Goal: Information Seeking & Learning: Compare options

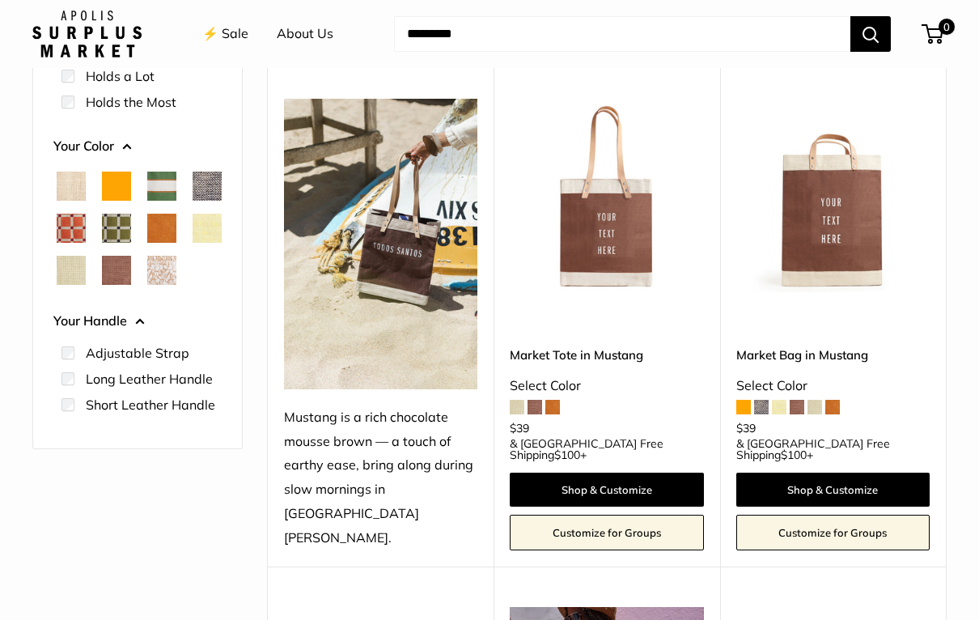
scroll to position [182, 0]
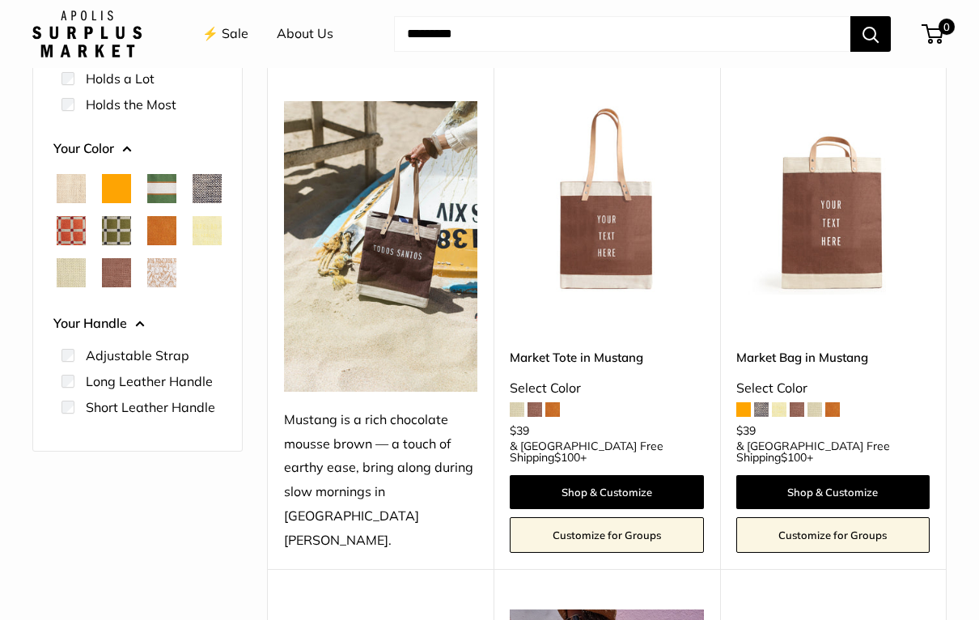
click at [553, 402] on span at bounding box center [552, 409] width 15 height 15
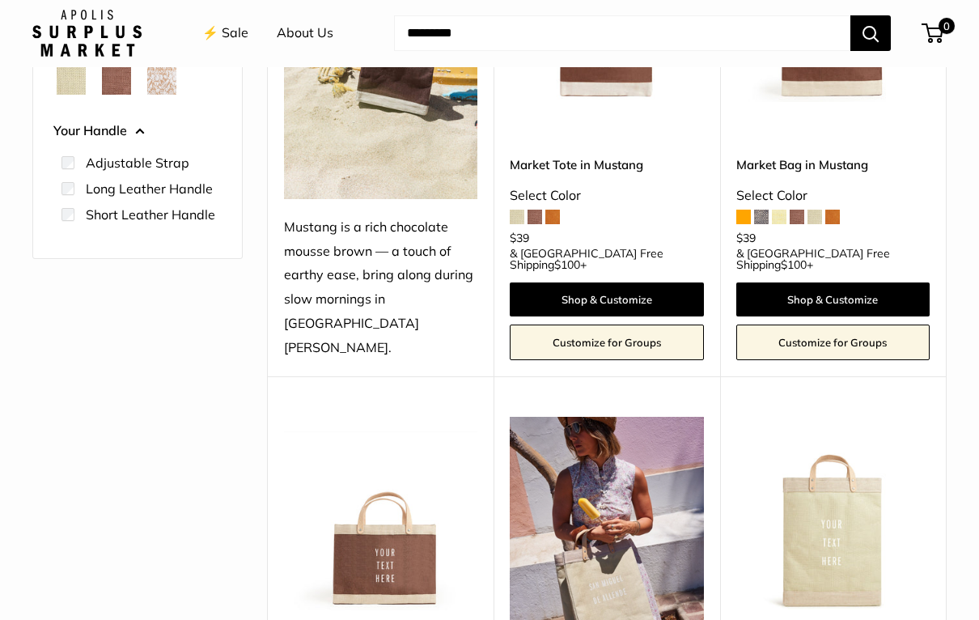
scroll to position [375, 0]
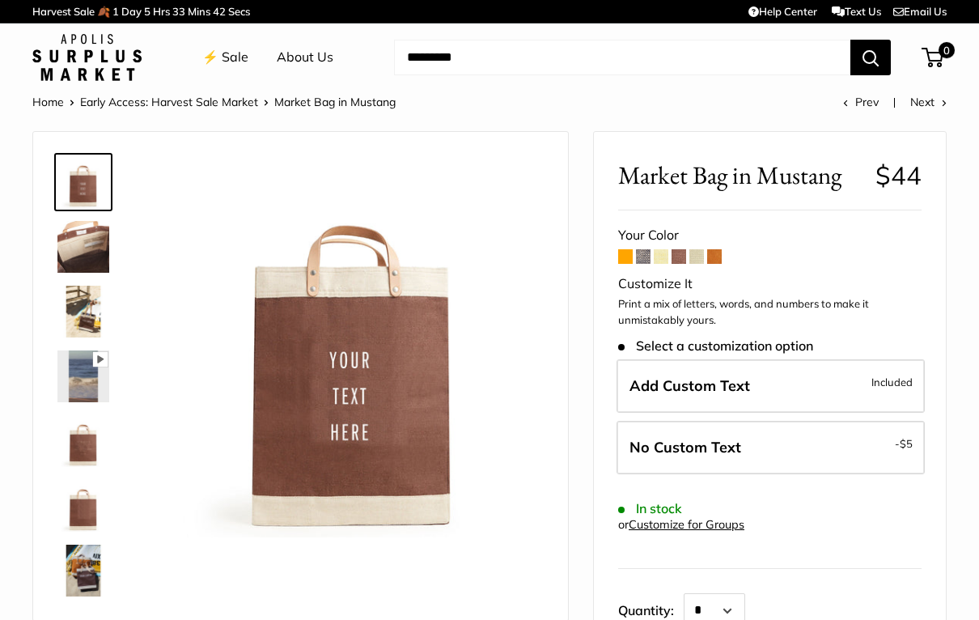
click at [637, 253] on span at bounding box center [643, 256] width 15 height 15
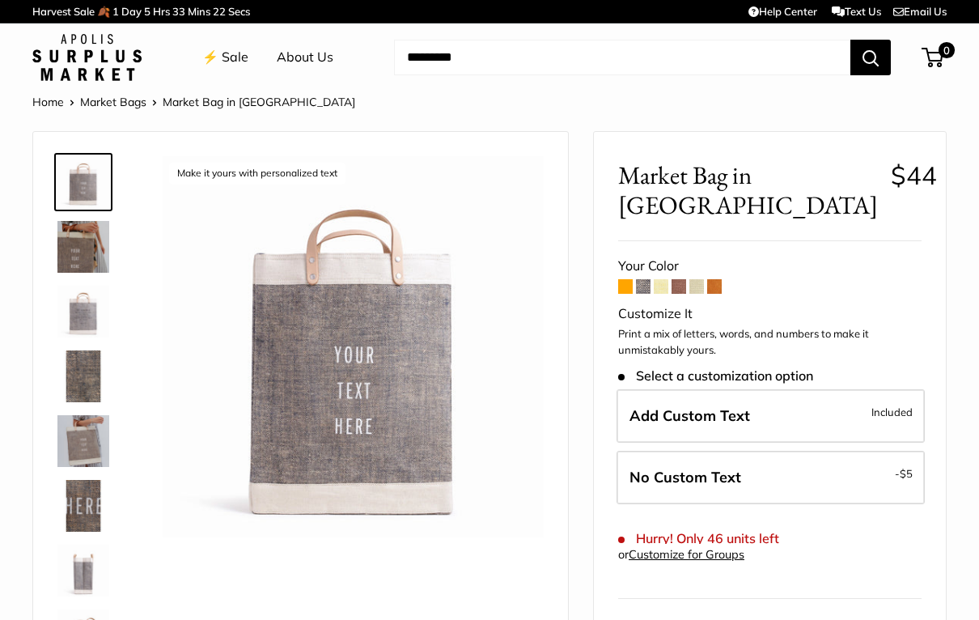
click at [657, 279] on span at bounding box center [661, 286] width 15 height 15
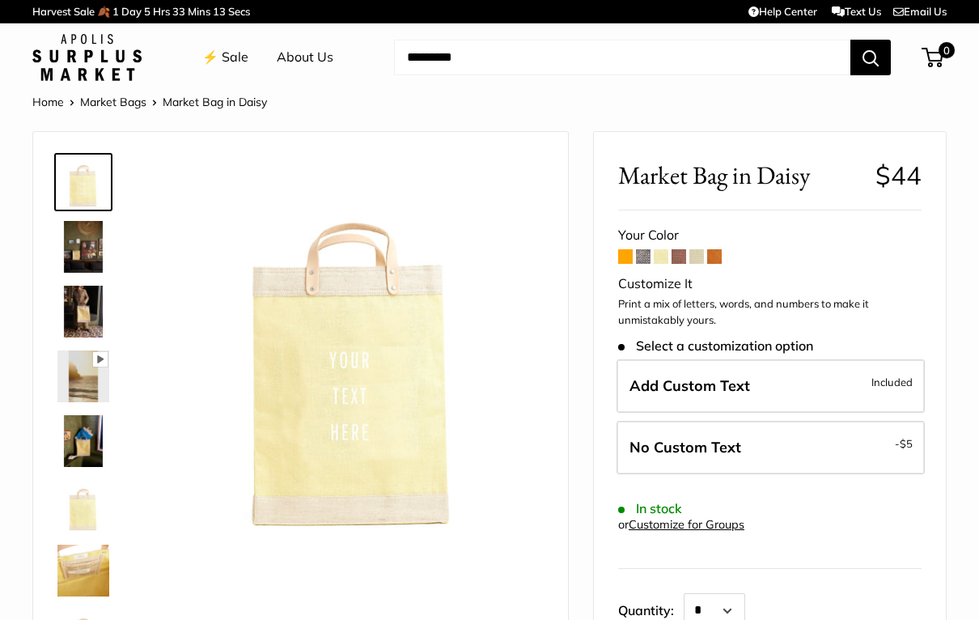
click at [679, 256] on span at bounding box center [678, 256] width 15 height 15
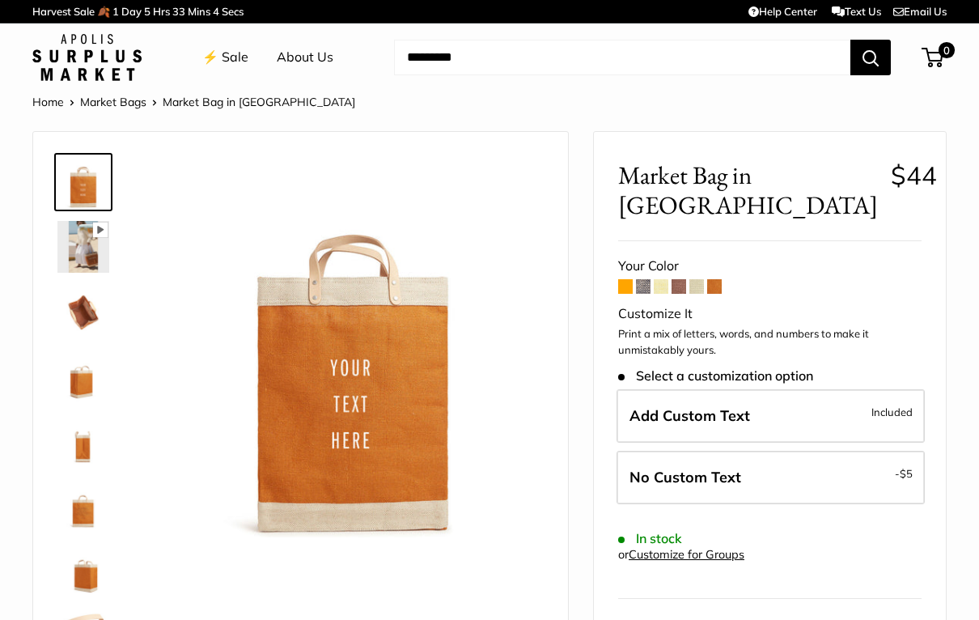
scroll to position [3, 0]
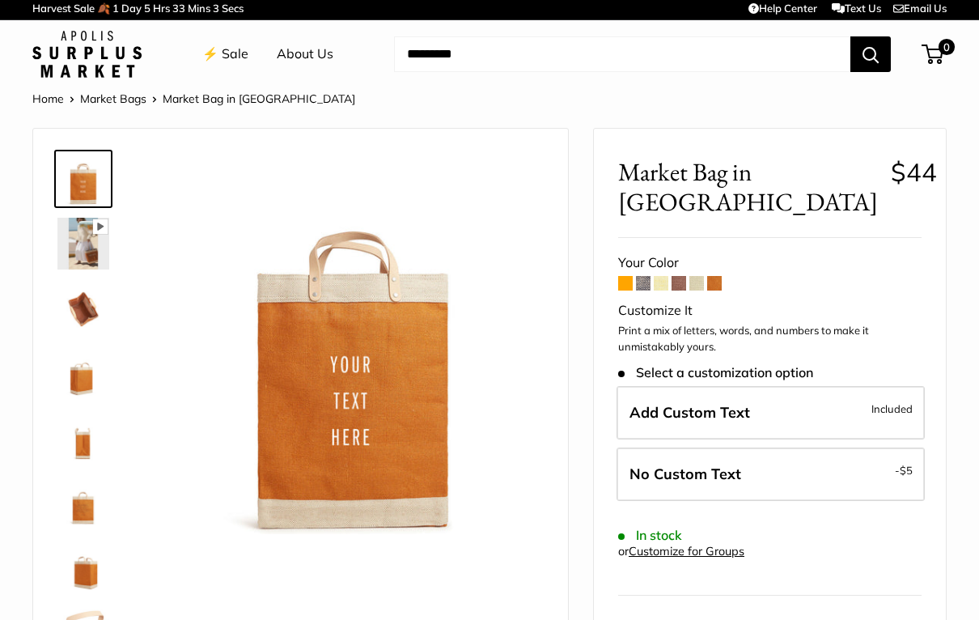
click at [620, 276] on span at bounding box center [625, 283] width 15 height 15
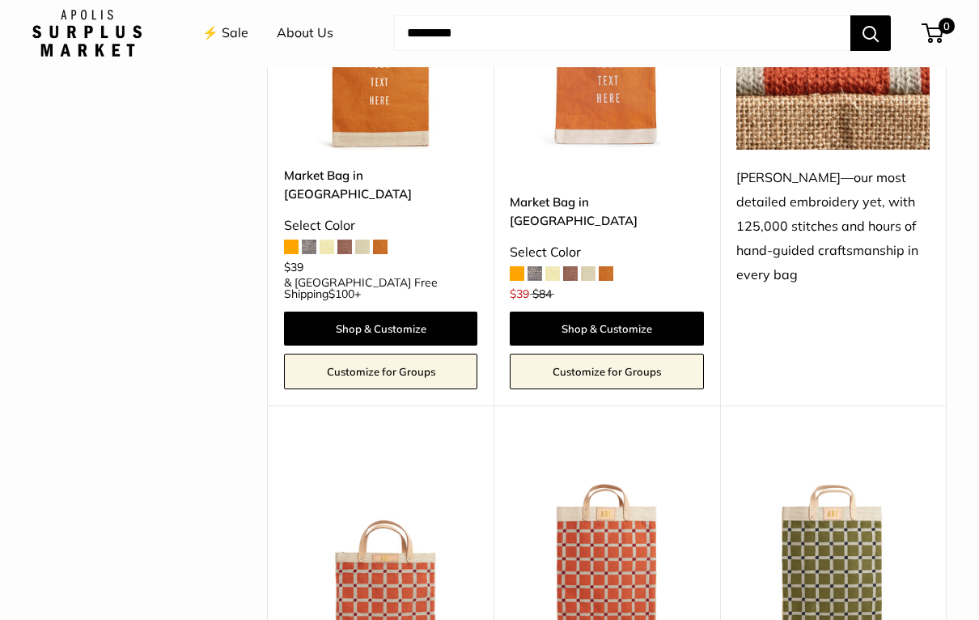
scroll to position [2739, 0]
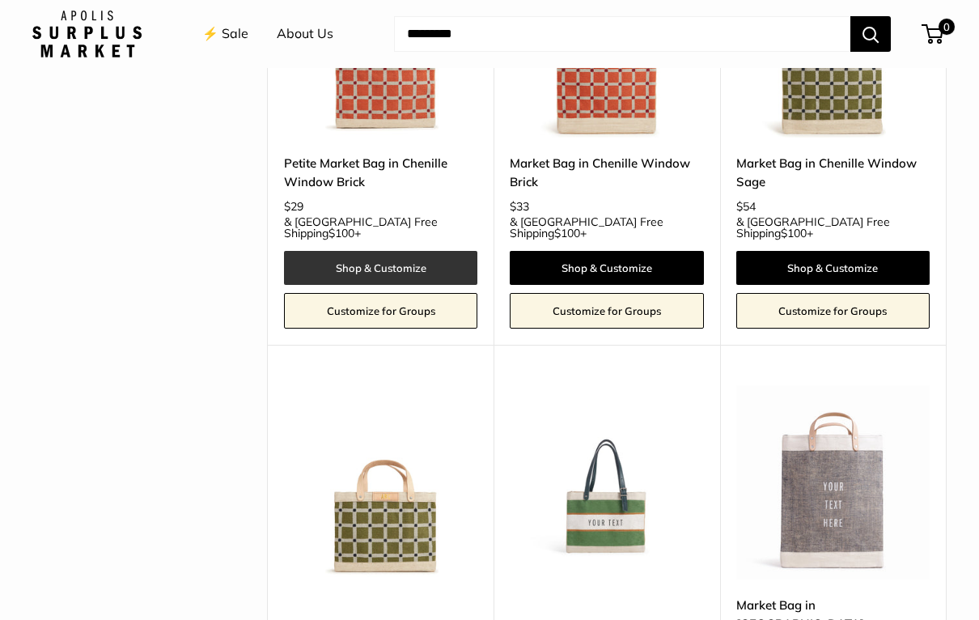
scroll to position [3220, 0]
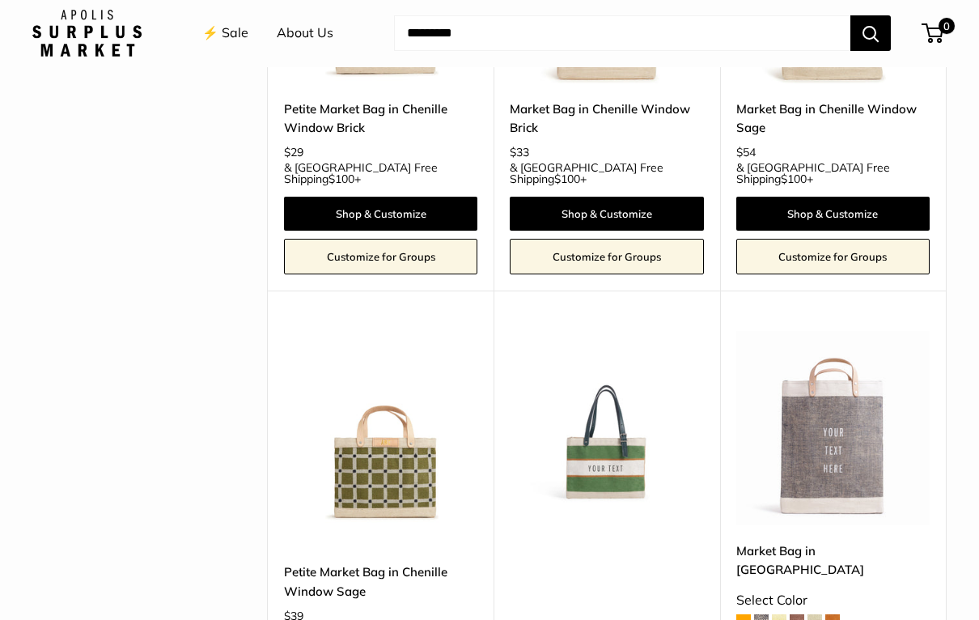
scroll to position [3295, 0]
click at [859, 331] on img at bounding box center [832, 427] width 193 height 193
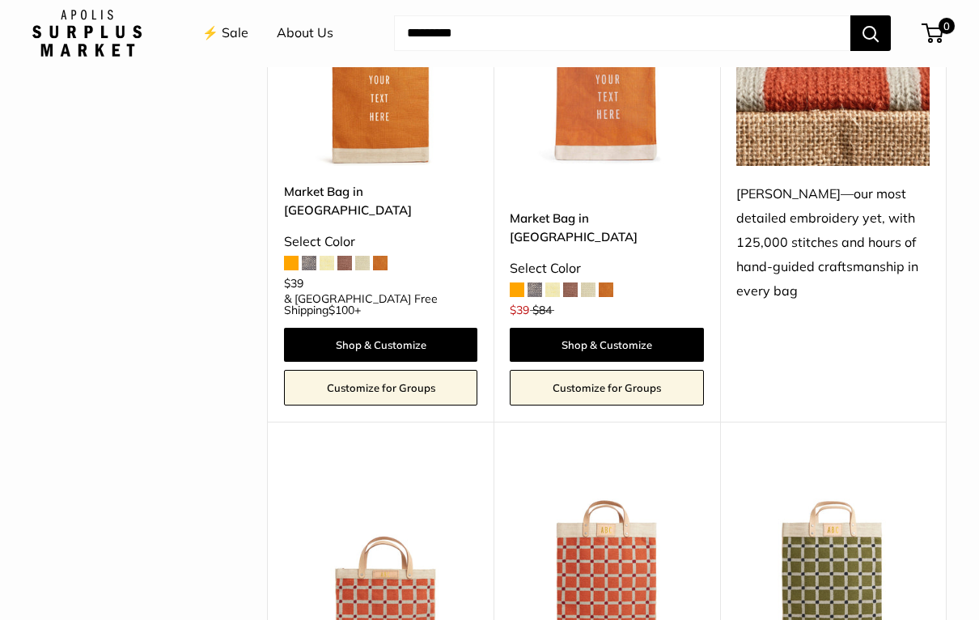
scroll to position [2723, 0]
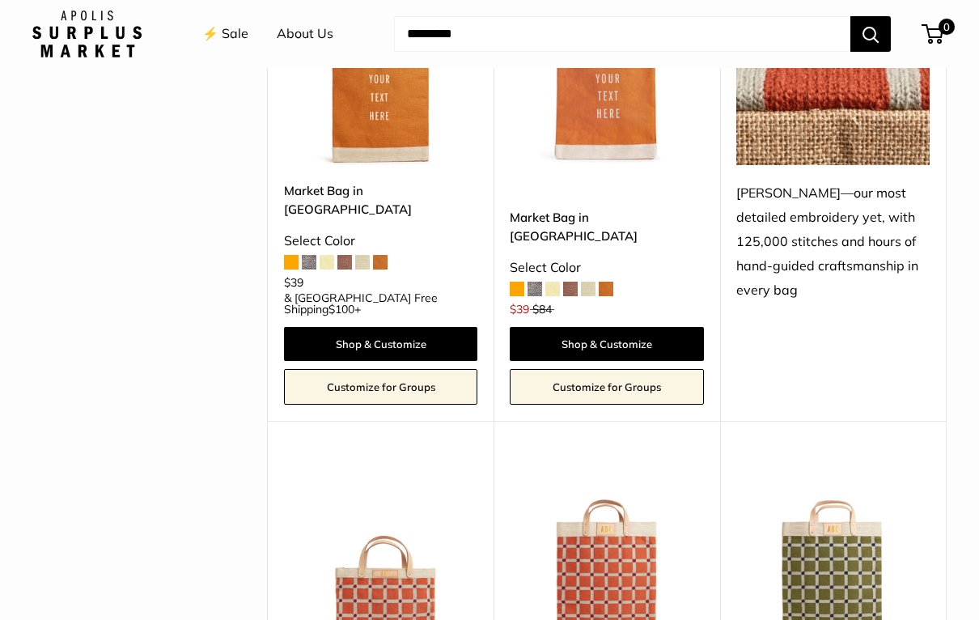
click at [399, 461] on img at bounding box center [380, 557] width 193 height 193
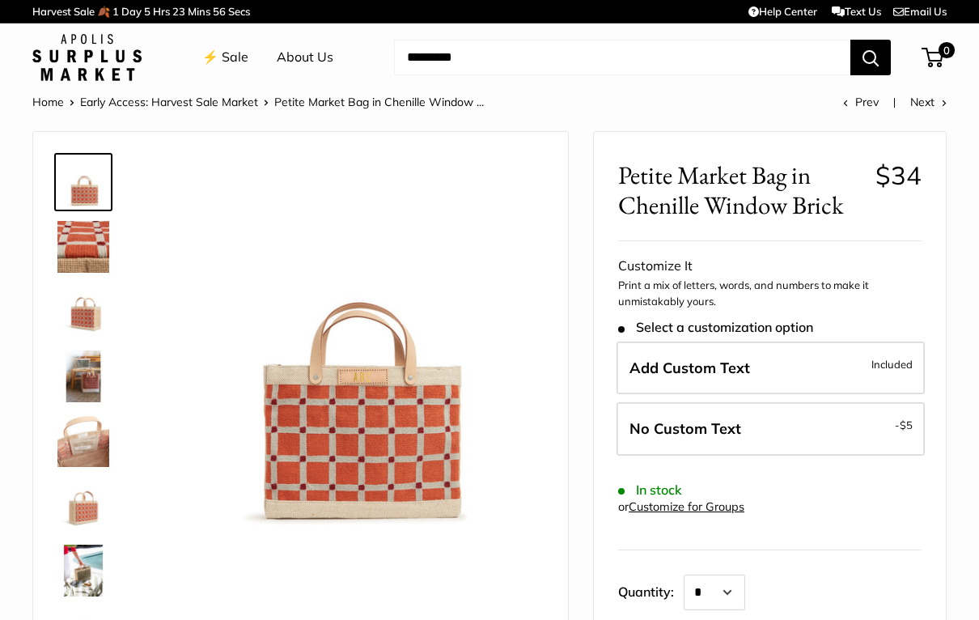
click at [80, 253] on img at bounding box center [83, 247] width 52 height 52
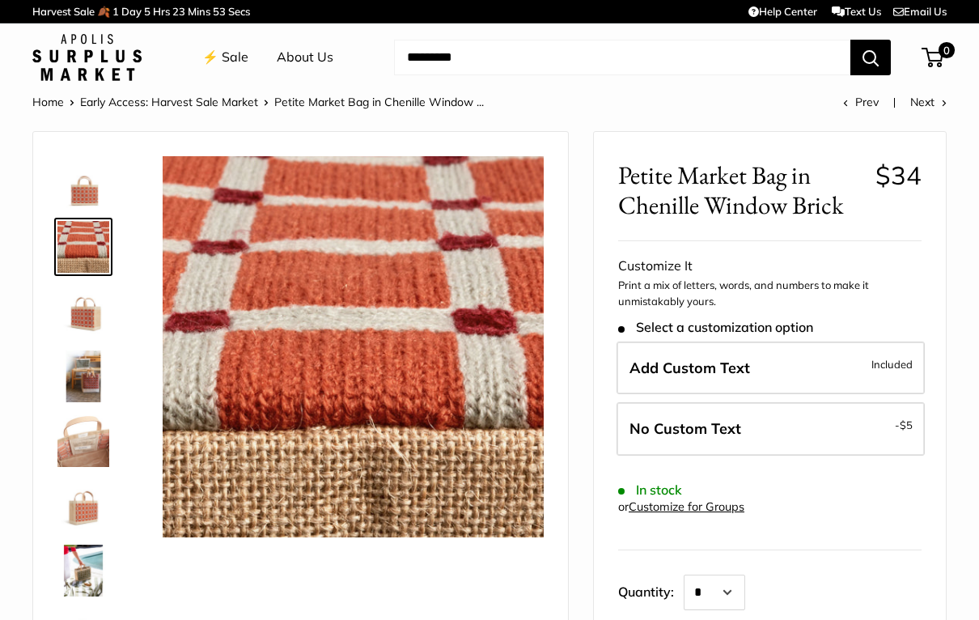
click at [87, 335] on img at bounding box center [83, 312] width 52 height 52
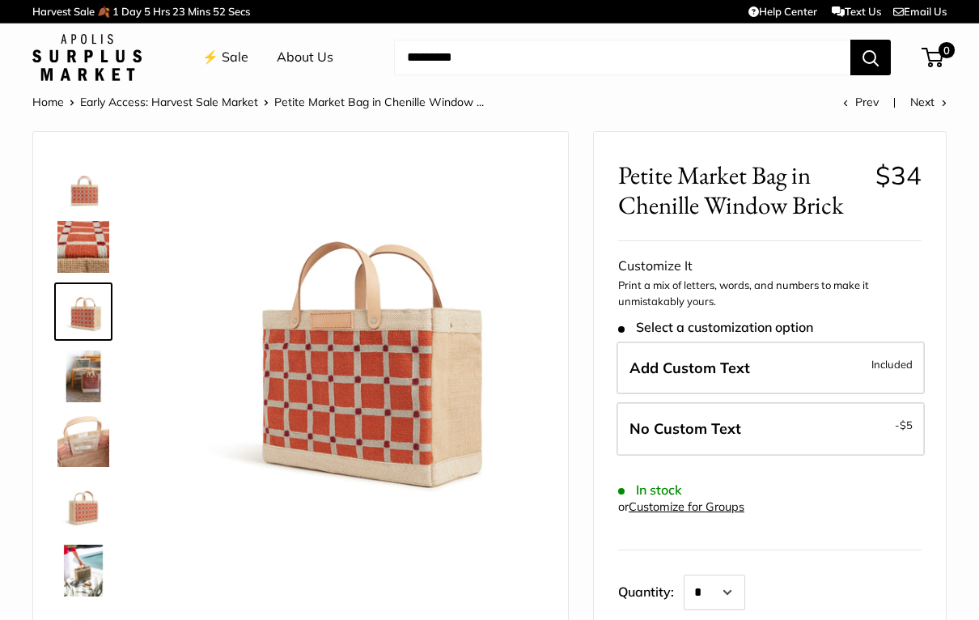
click at [80, 389] on img at bounding box center [83, 376] width 52 height 52
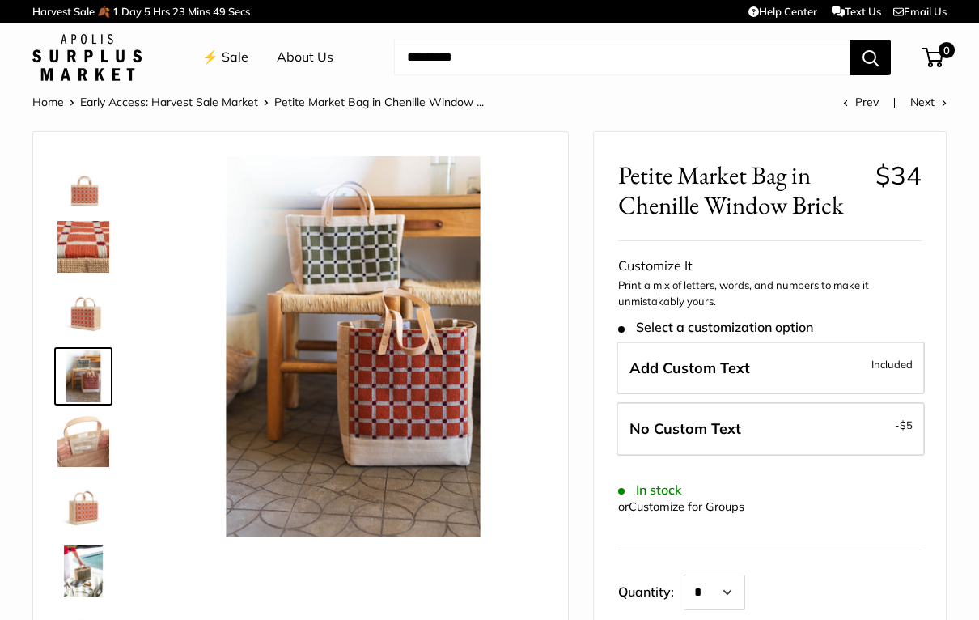
click at [74, 445] on img at bounding box center [83, 441] width 52 height 52
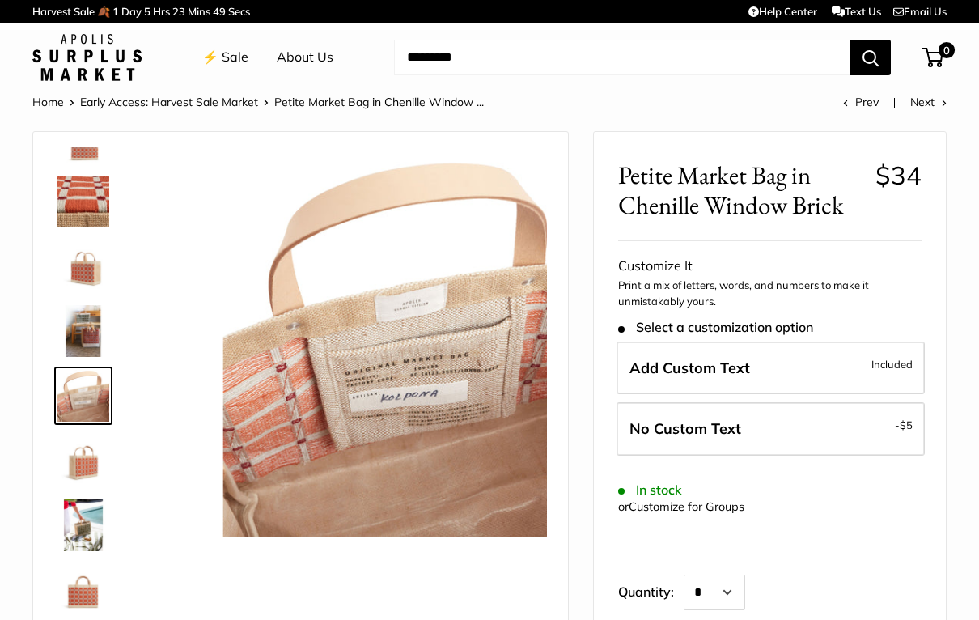
scroll to position [50, 0]
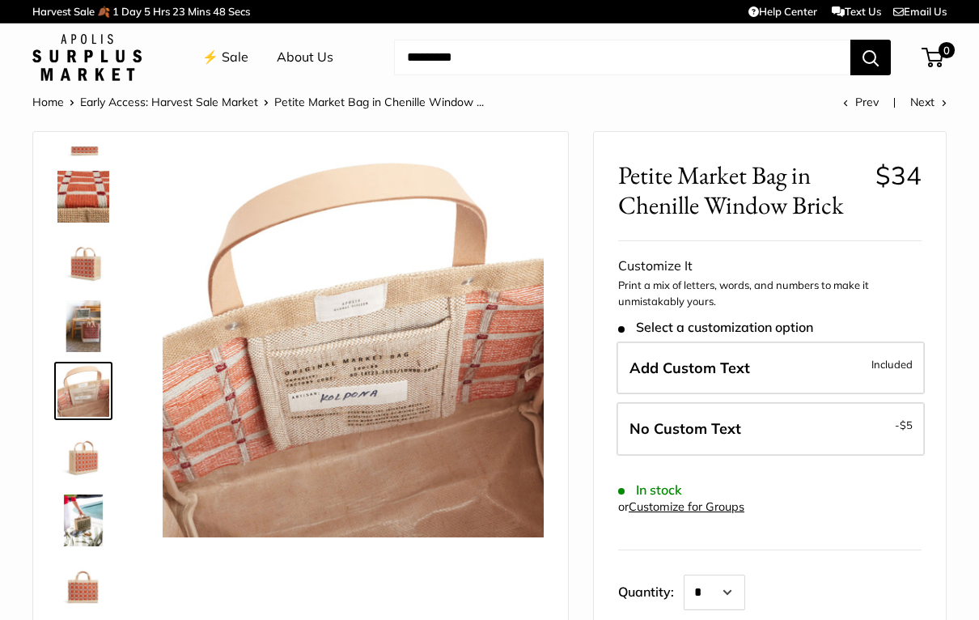
click at [76, 463] on img at bounding box center [83, 456] width 52 height 52
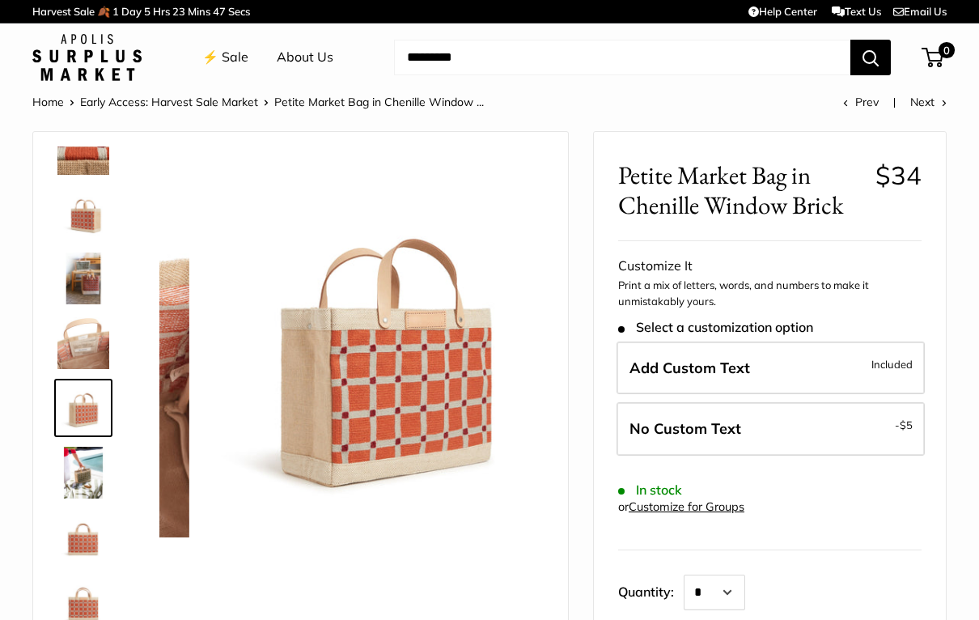
scroll to position [104, 0]
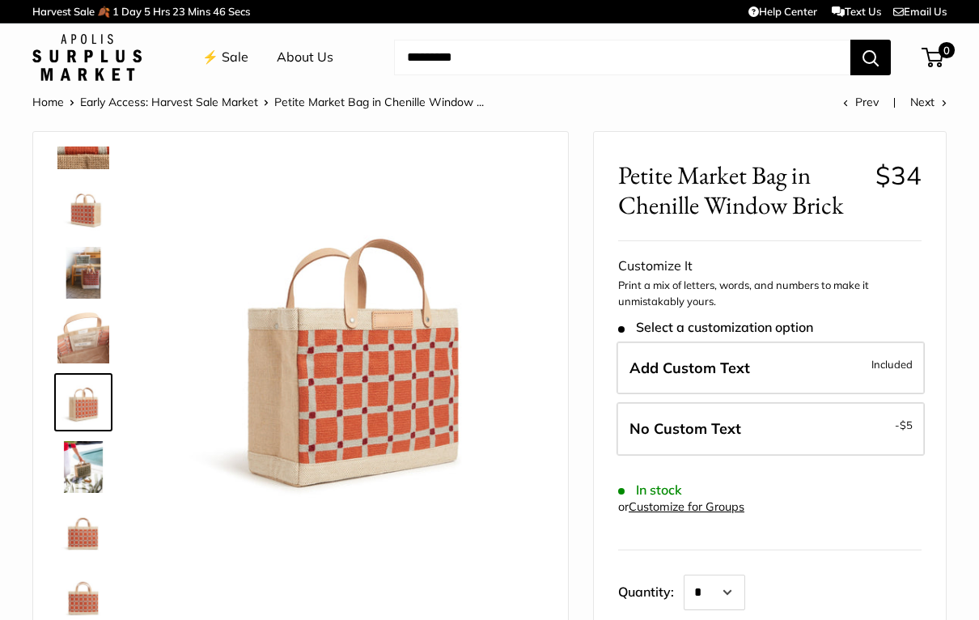
click at [77, 469] on img at bounding box center [83, 467] width 52 height 52
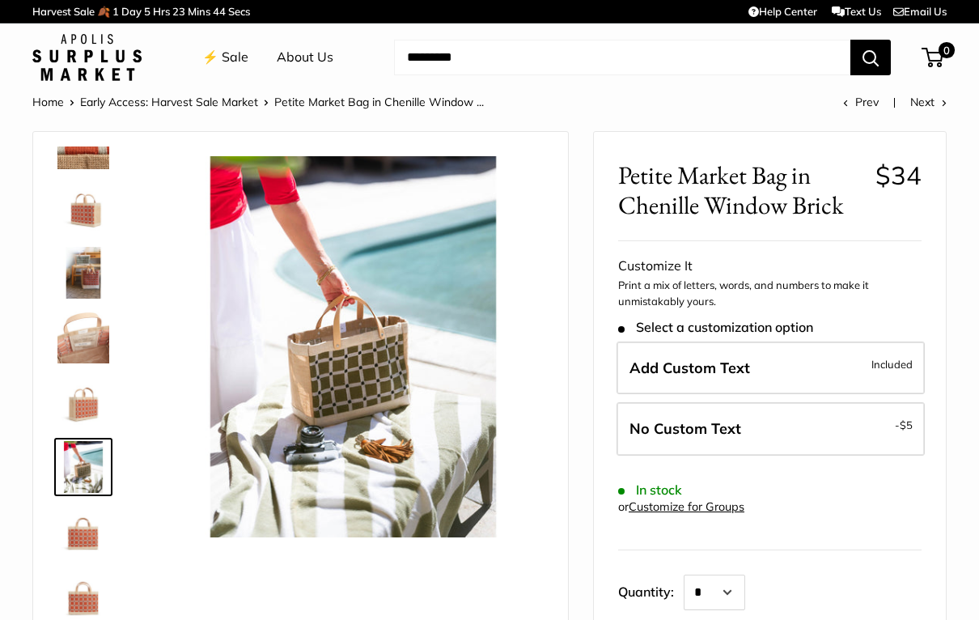
click at [78, 527] on img at bounding box center [83, 532] width 52 height 52
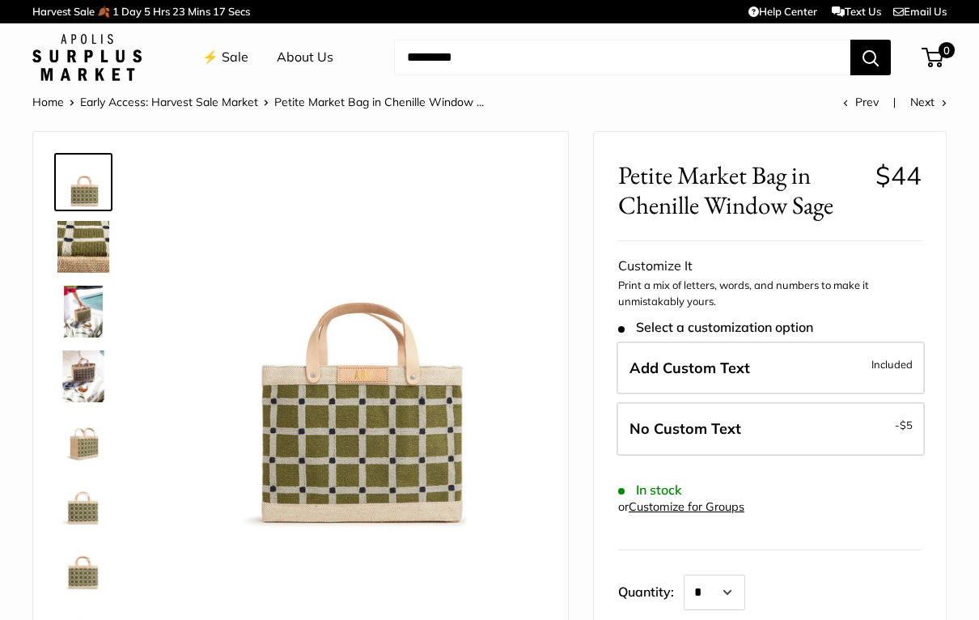
click at [69, 300] on img at bounding box center [83, 312] width 52 height 52
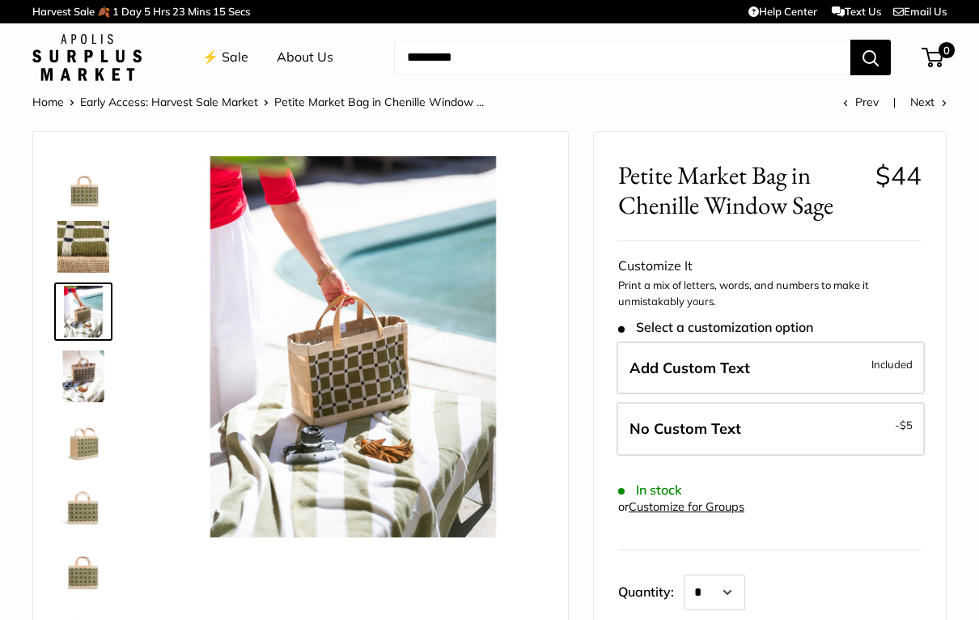
click at [78, 366] on img at bounding box center [83, 376] width 52 height 52
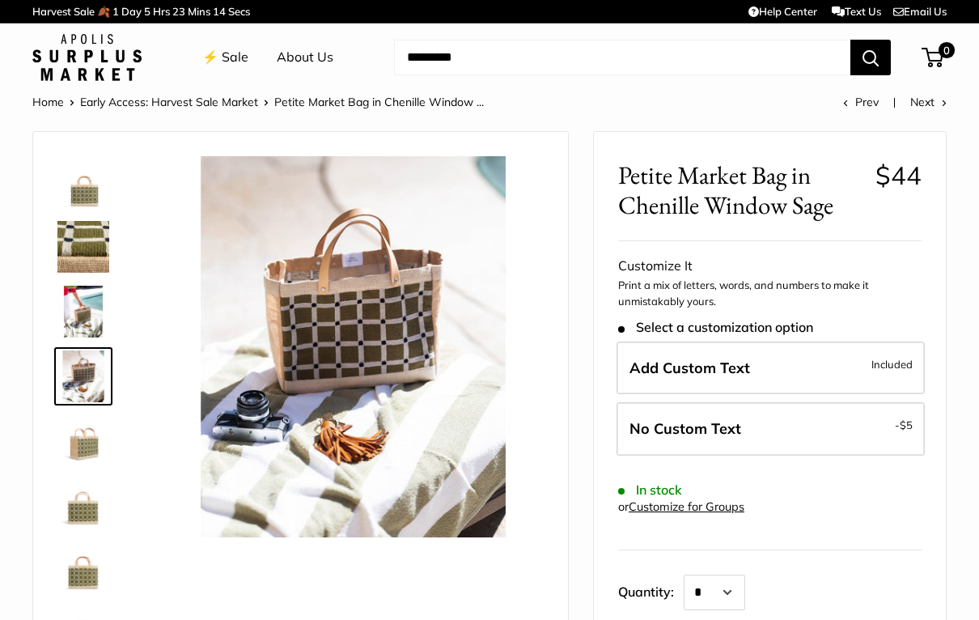
click at [70, 428] on img at bounding box center [83, 441] width 52 height 52
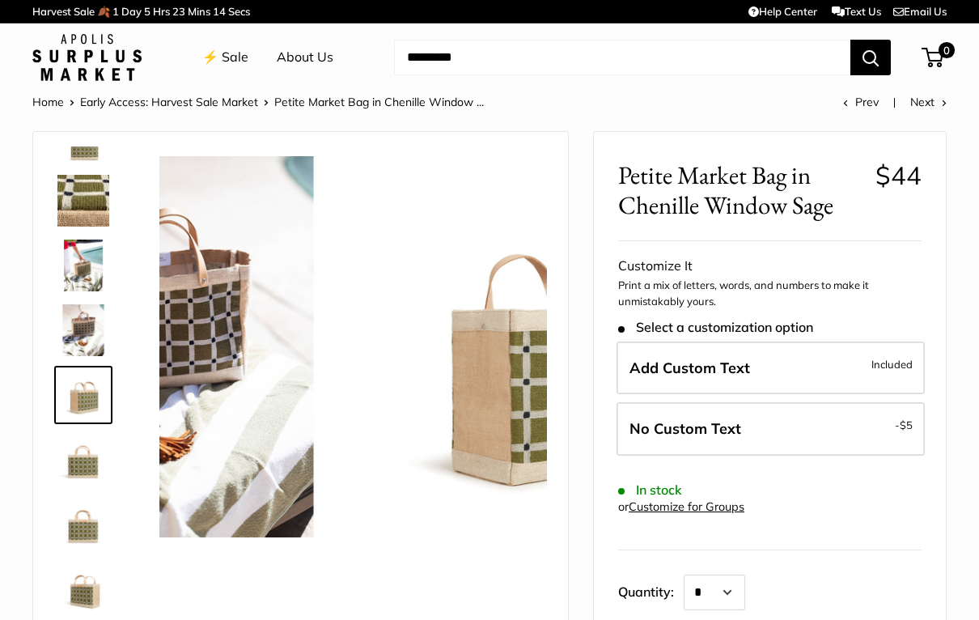
scroll to position [50, 0]
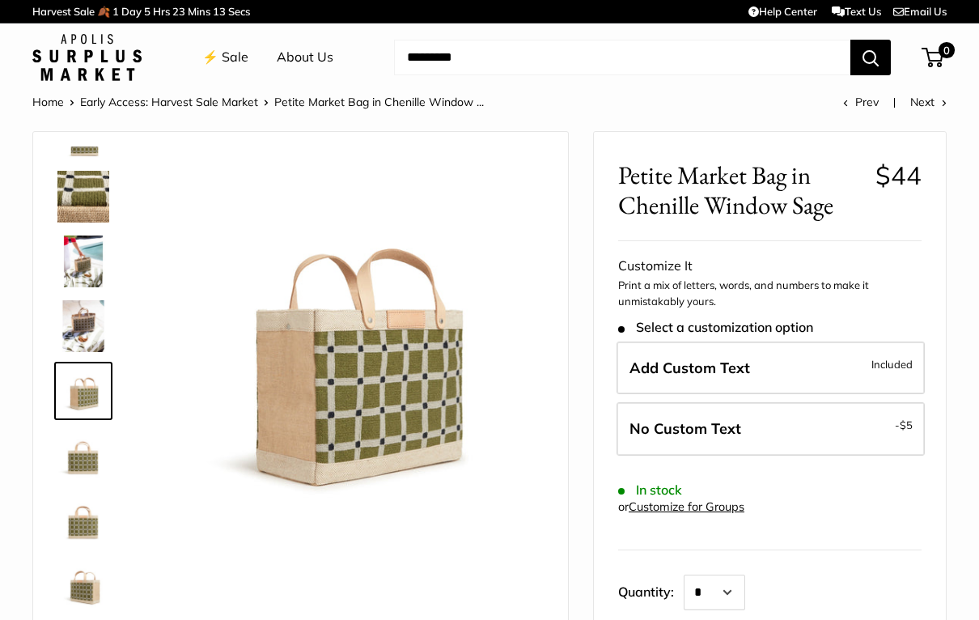
click at [64, 461] on img at bounding box center [83, 456] width 52 height 52
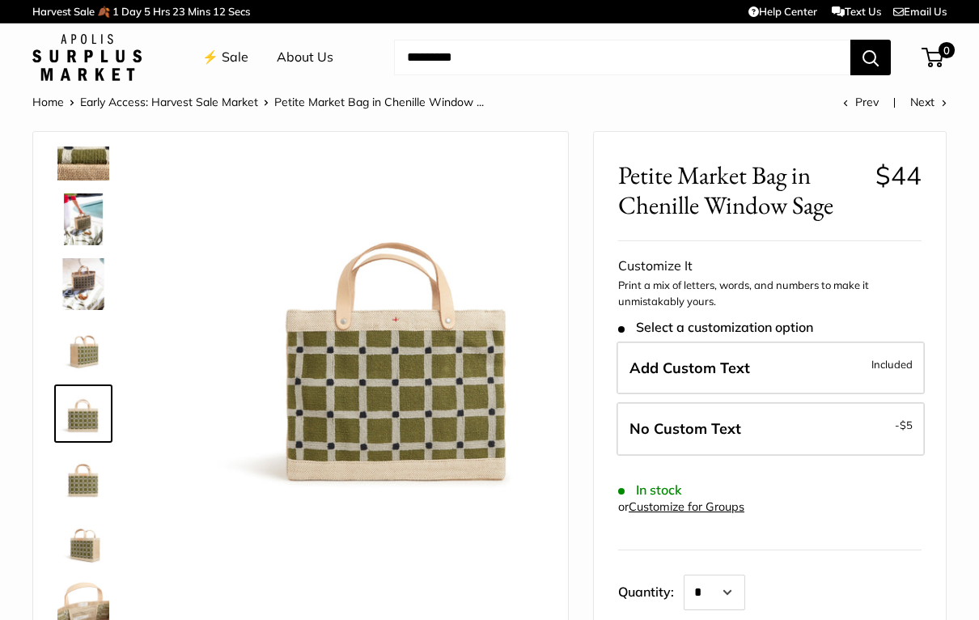
scroll to position [104, 0]
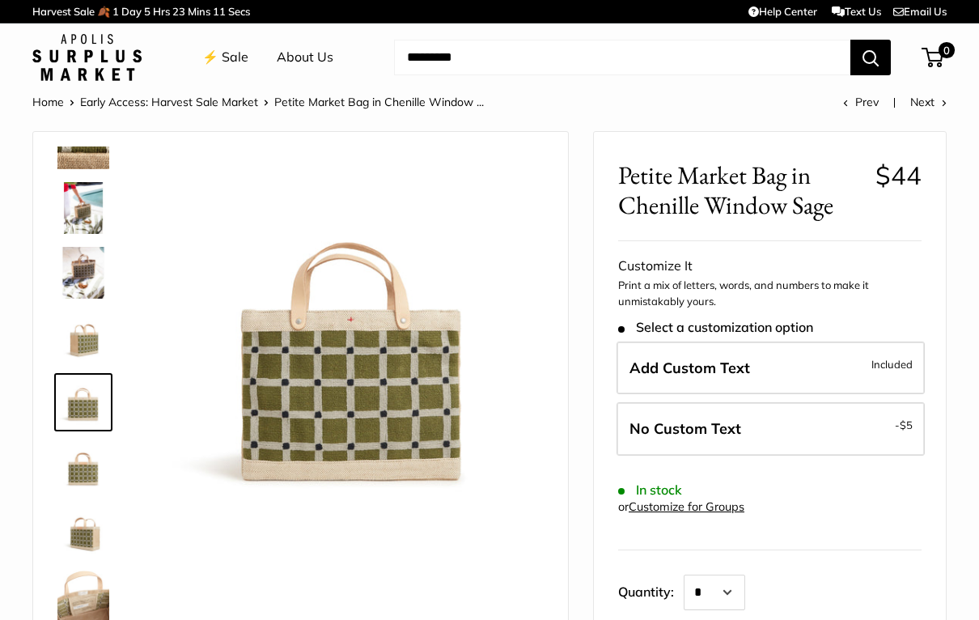
click at [77, 478] on img at bounding box center [83, 467] width 52 height 52
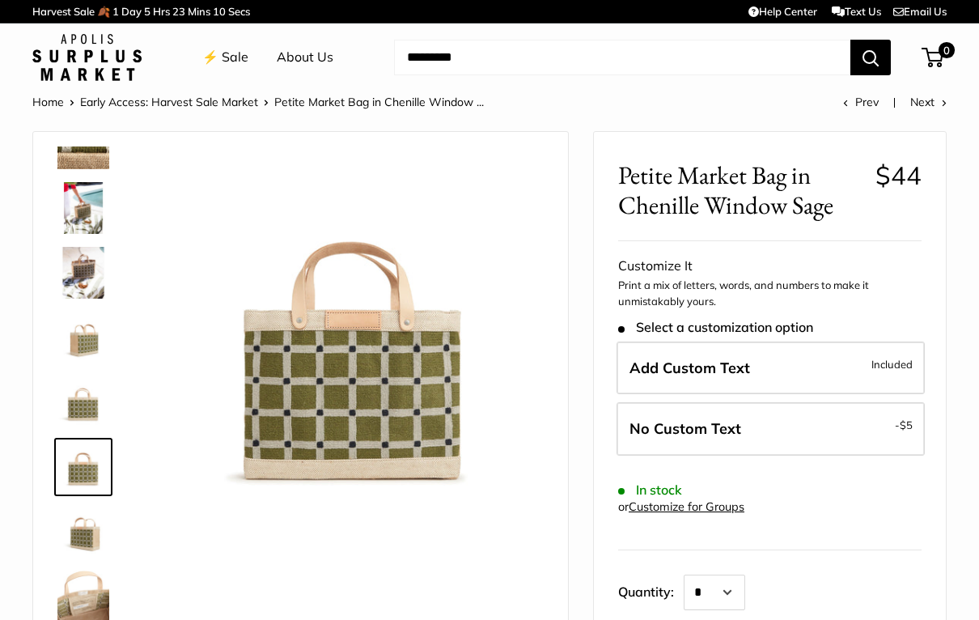
click at [71, 529] on img at bounding box center [83, 532] width 52 height 52
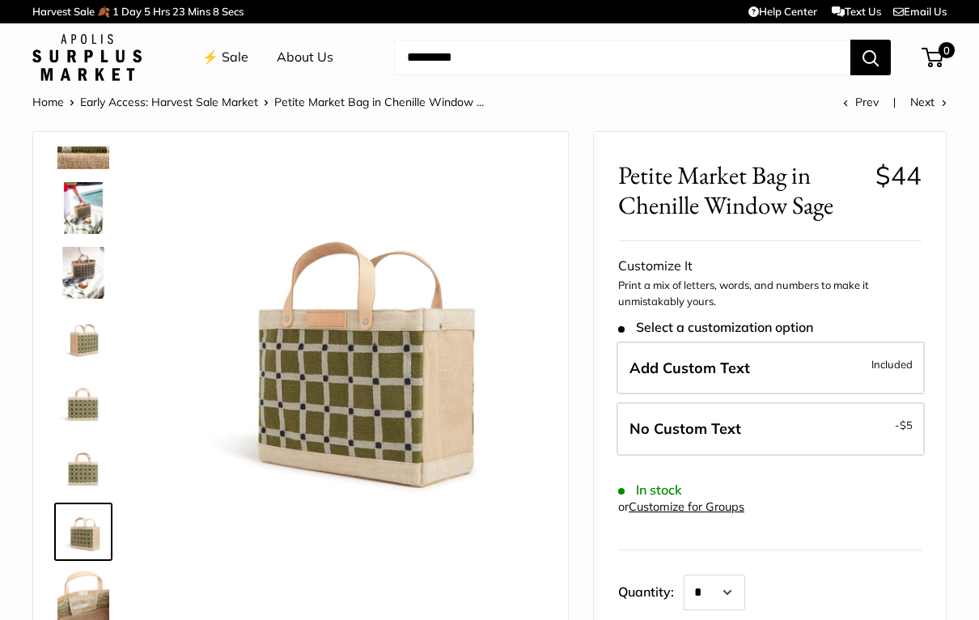
click at [77, 604] on img at bounding box center [83, 596] width 52 height 52
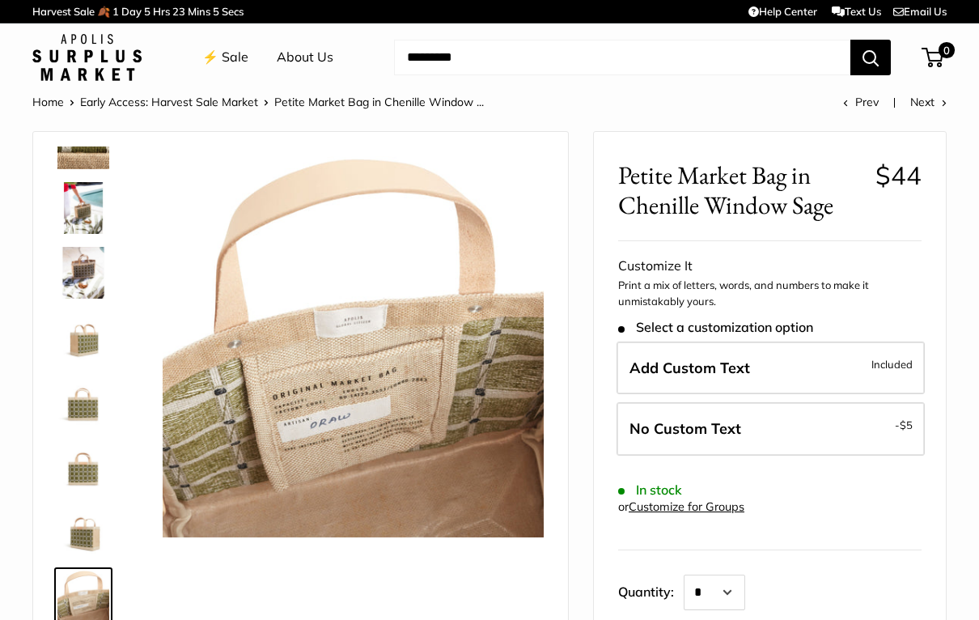
click at [84, 341] on img at bounding box center [83, 337] width 52 height 52
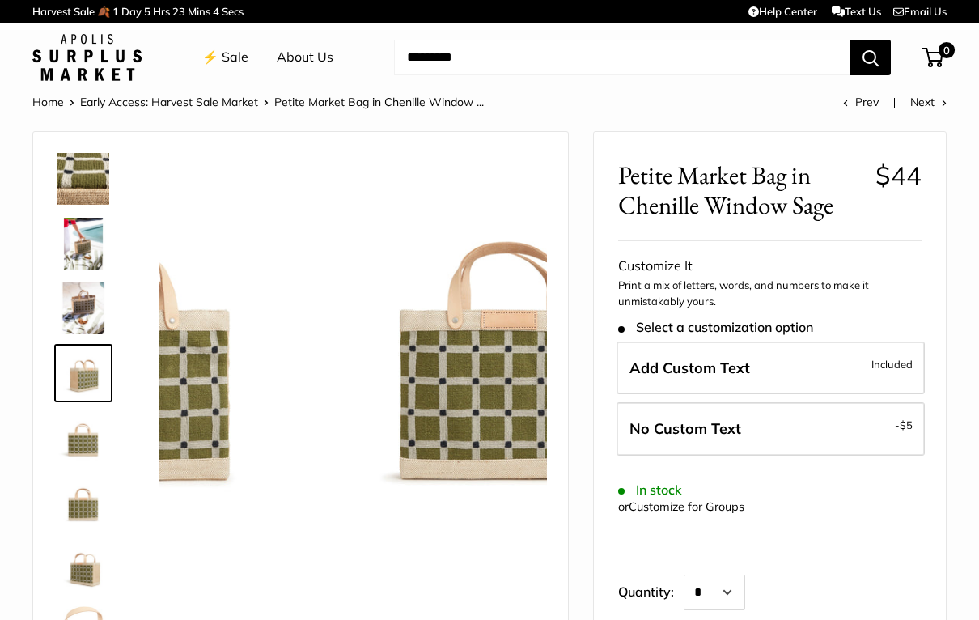
scroll to position [50, 0]
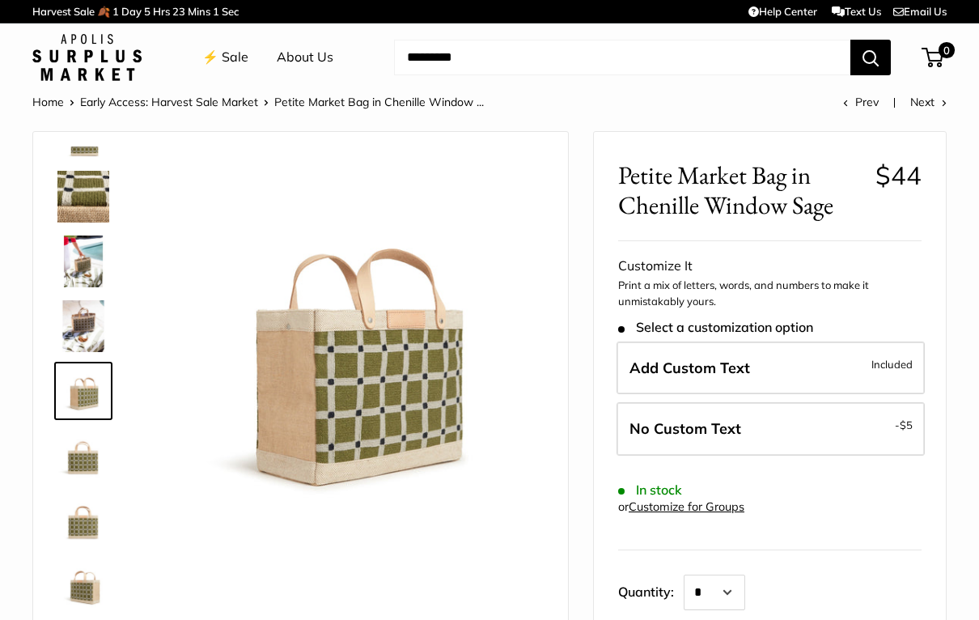
click at [83, 254] on img at bounding box center [83, 261] width 52 height 52
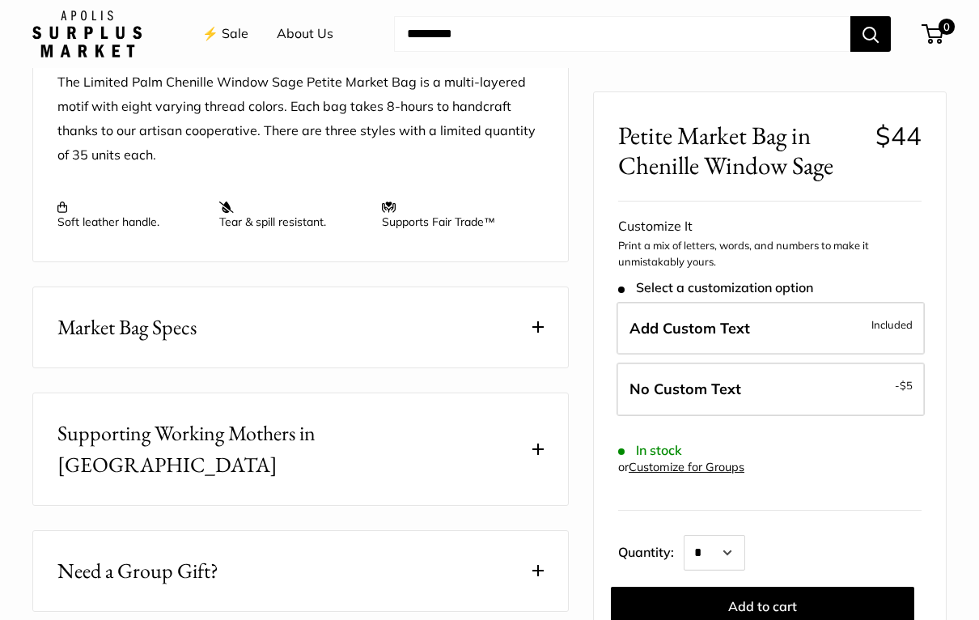
scroll to position [0, 0]
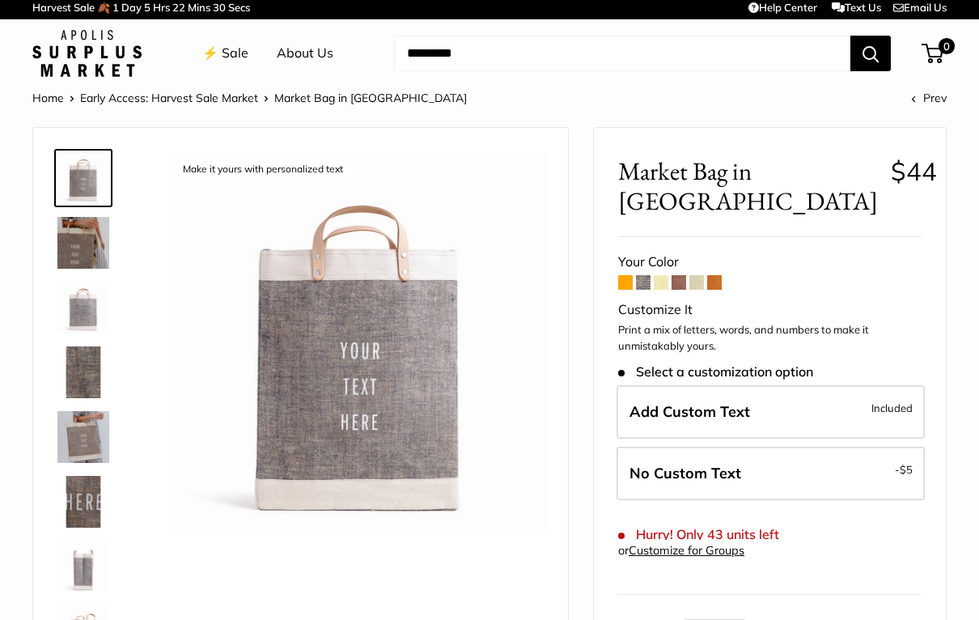
scroll to position [2, 0]
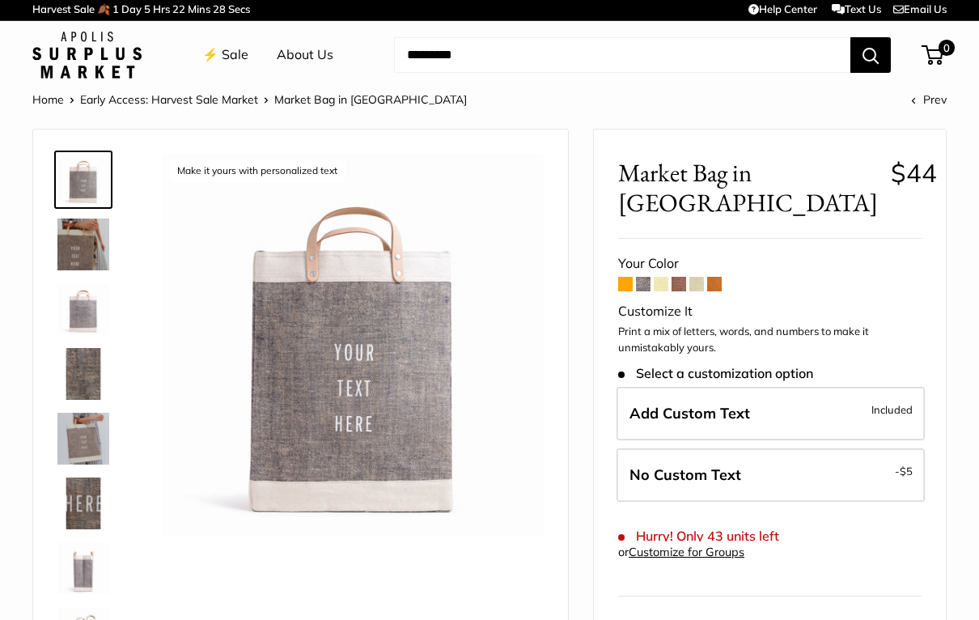
click at [87, 242] on img at bounding box center [83, 244] width 52 height 52
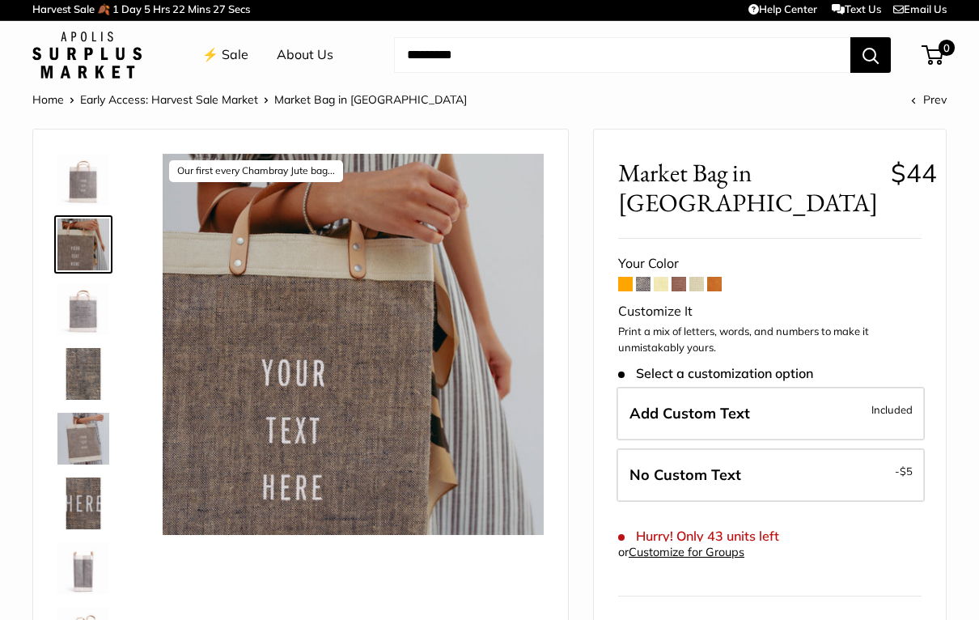
click at [84, 320] on img at bounding box center [83, 309] width 52 height 52
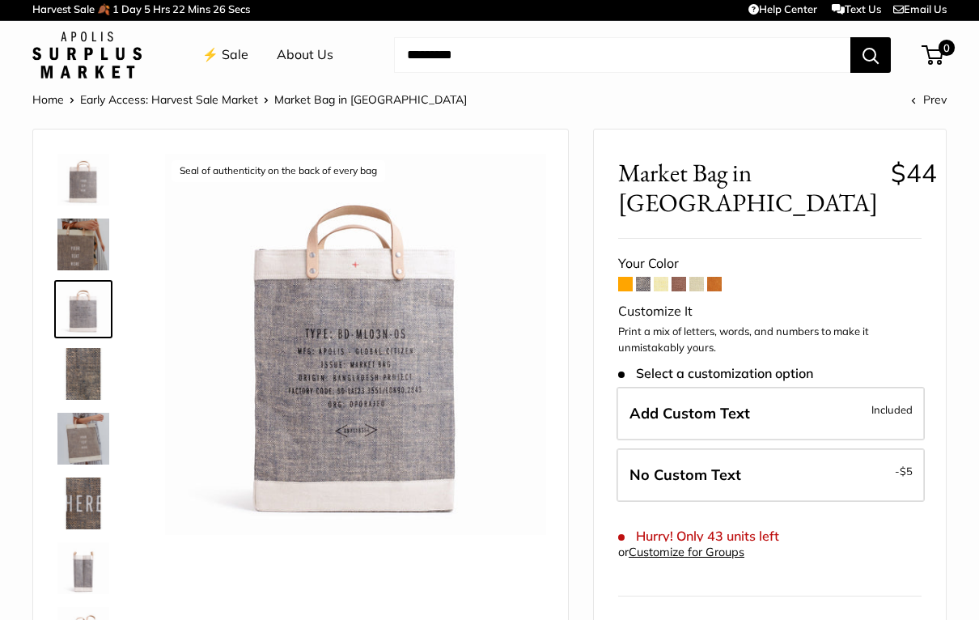
click at [86, 370] on img at bounding box center [83, 374] width 52 height 52
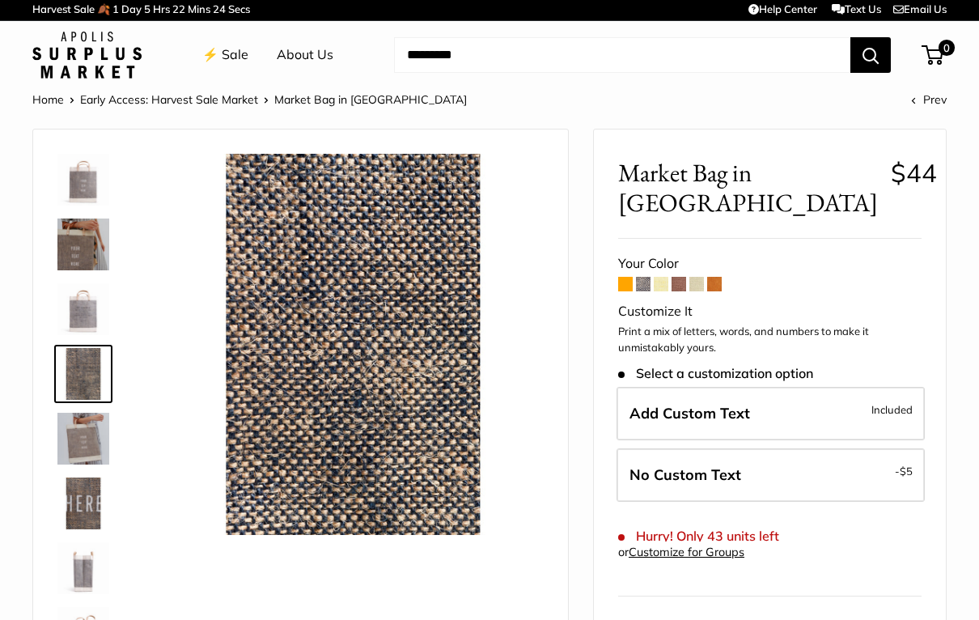
click at [101, 450] on img at bounding box center [83, 439] width 52 height 52
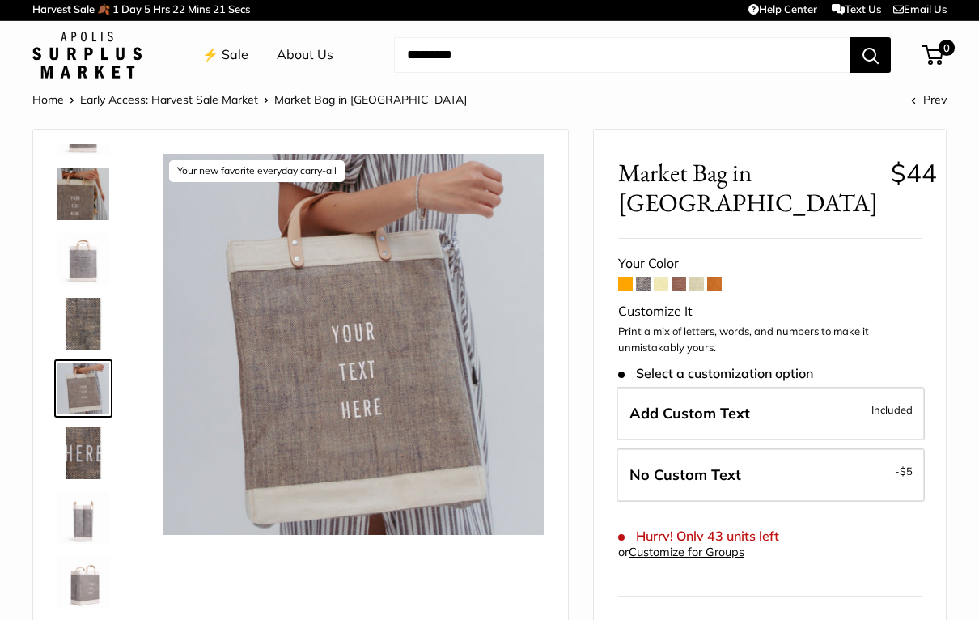
scroll to position [0, 0]
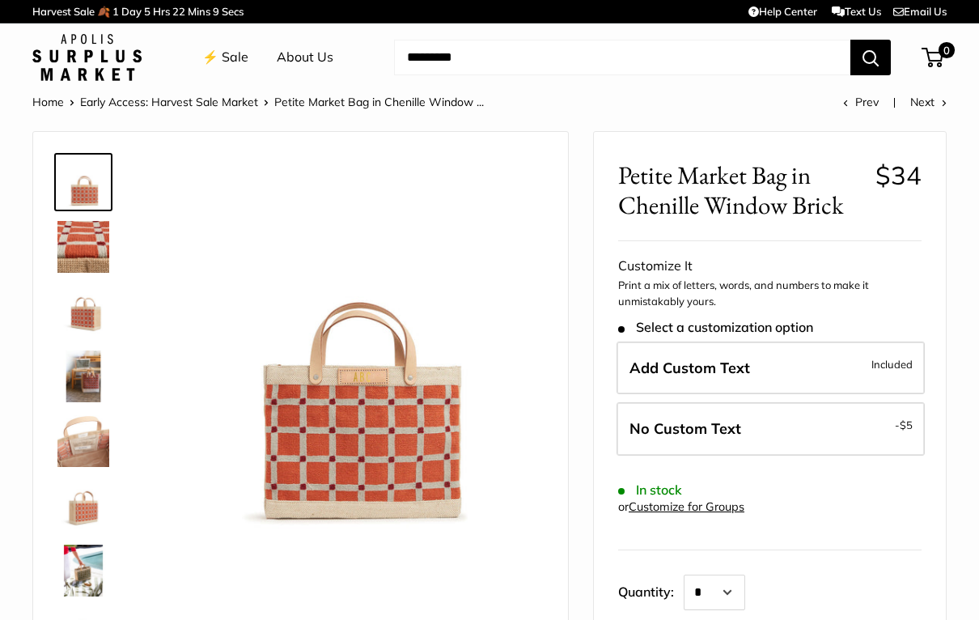
click at [96, 318] on img at bounding box center [83, 312] width 52 height 52
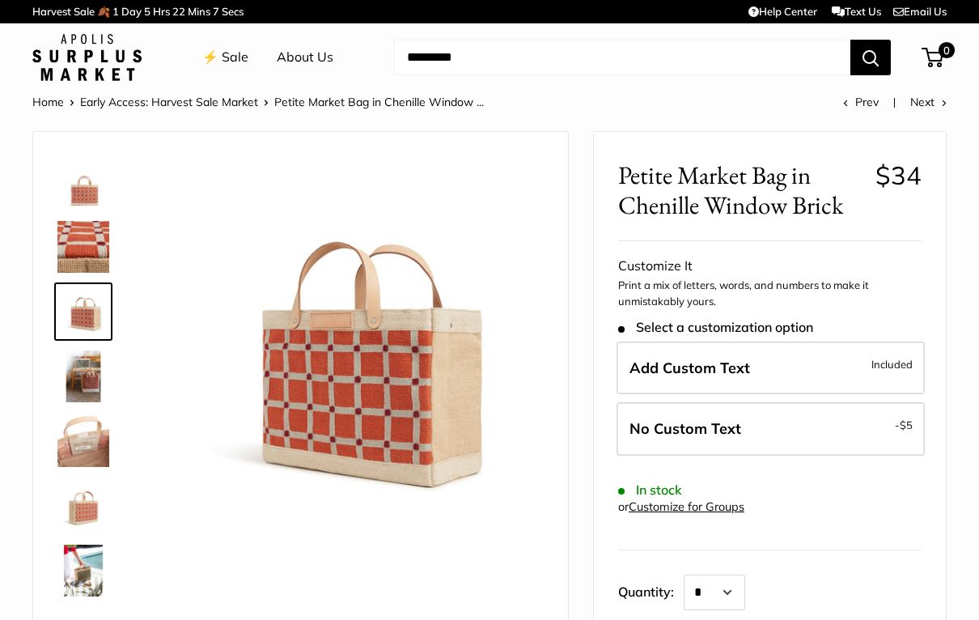
click at [85, 384] on img at bounding box center [83, 376] width 52 height 52
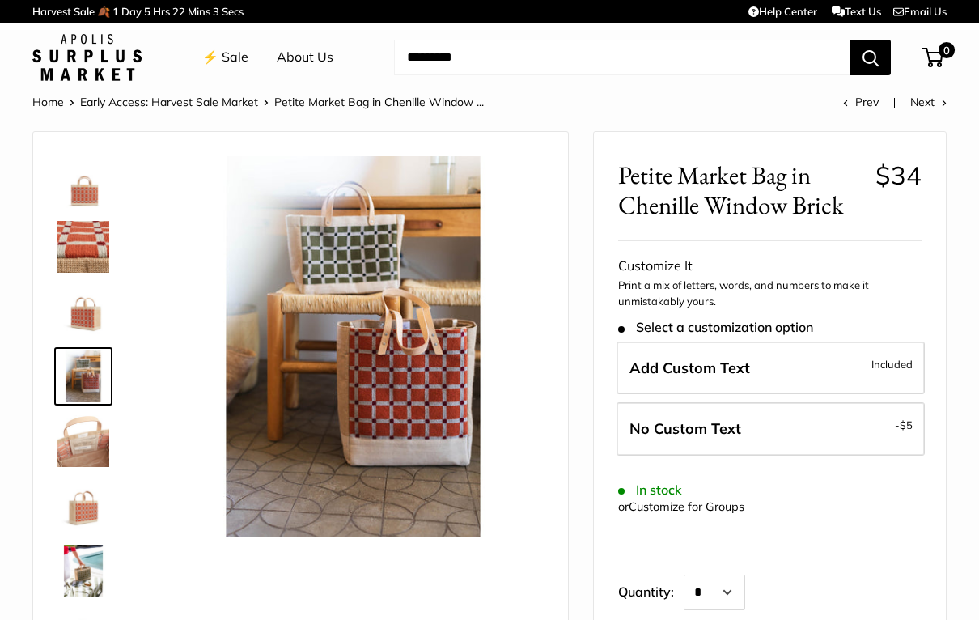
click at [401, 464] on img at bounding box center [353, 346] width 381 height 381
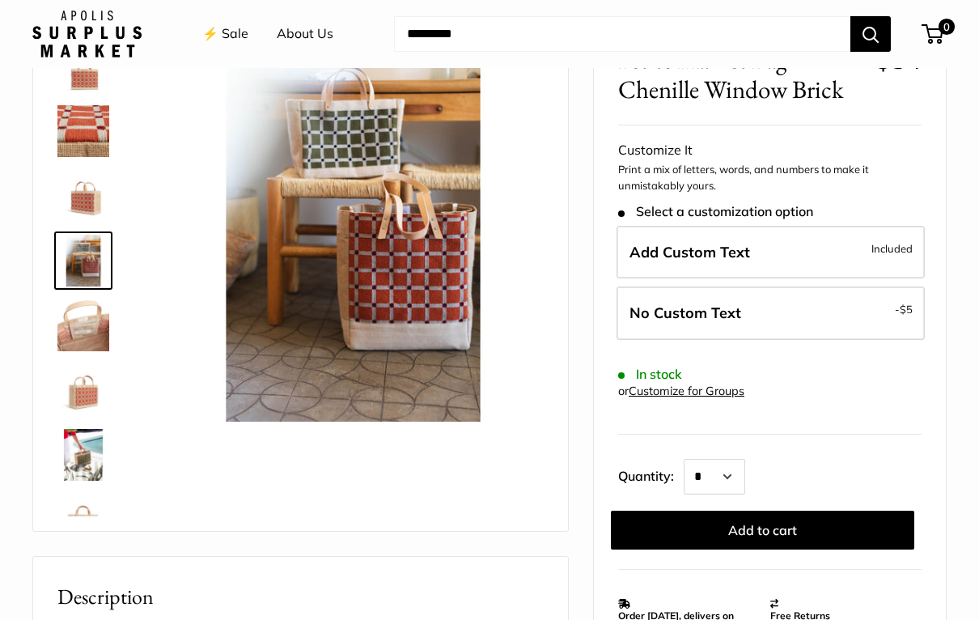
scroll to position [117, 0]
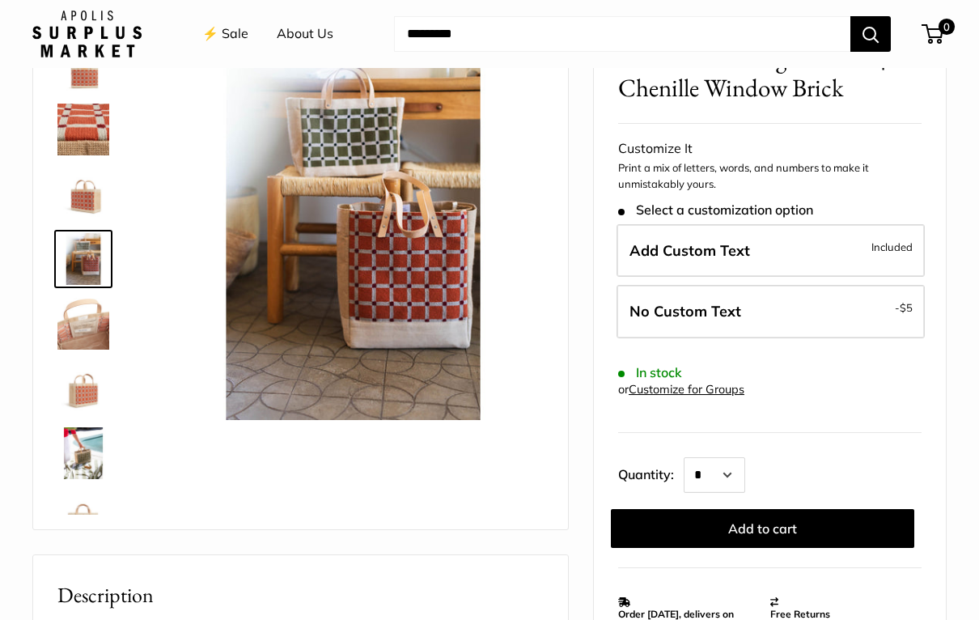
click at [400, 264] on img at bounding box center [353, 229] width 381 height 381
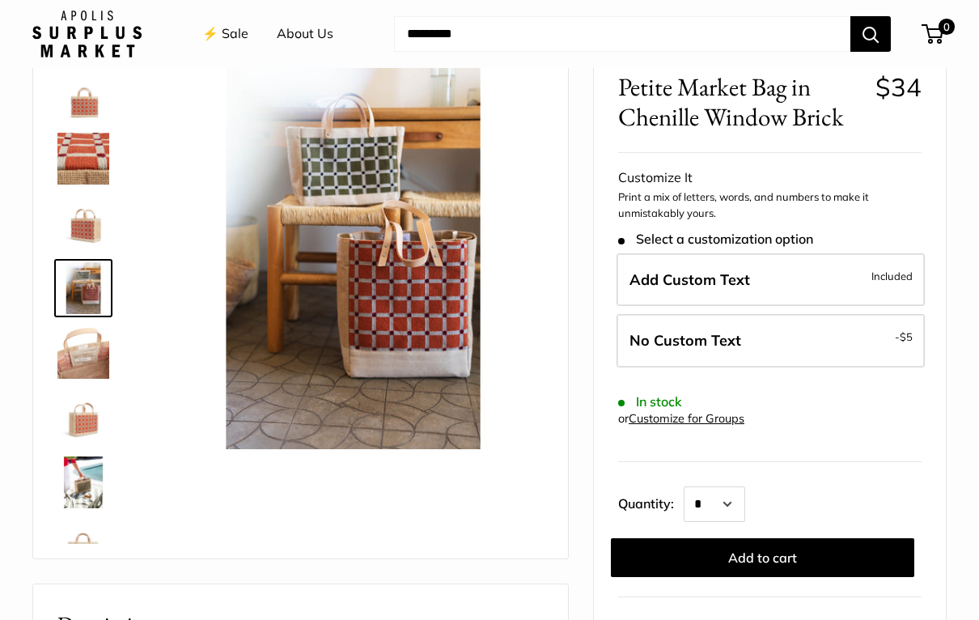
scroll to position [85, 0]
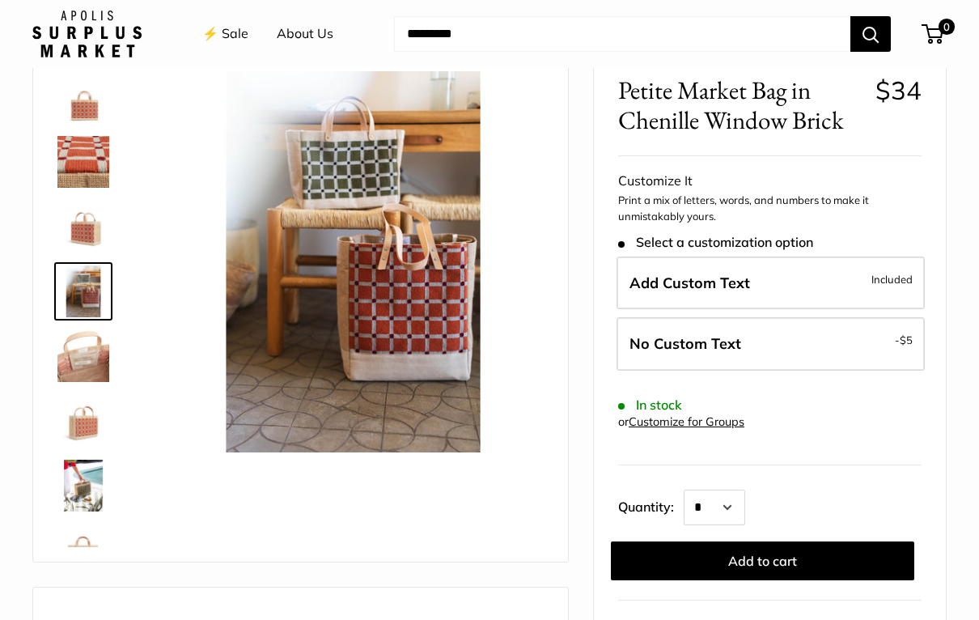
click at [87, 372] on img at bounding box center [83, 356] width 52 height 52
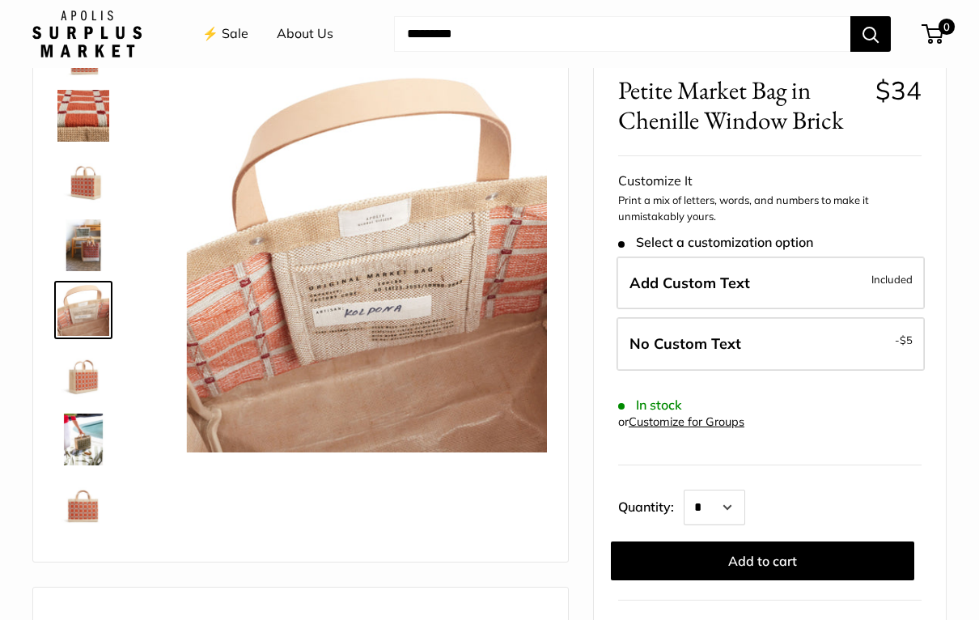
scroll to position [50, 0]
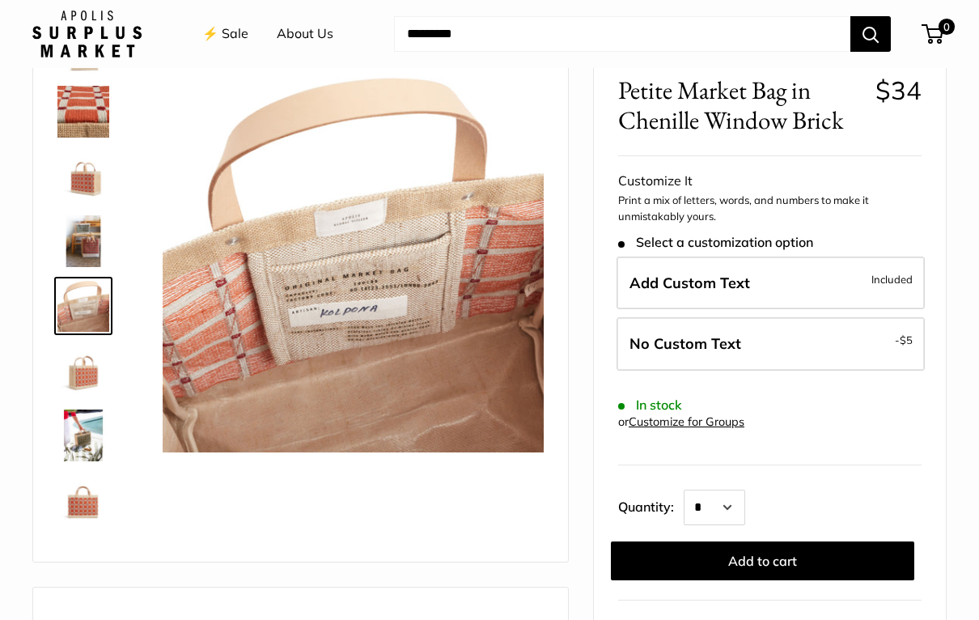
click at [84, 385] on img at bounding box center [83, 371] width 52 height 52
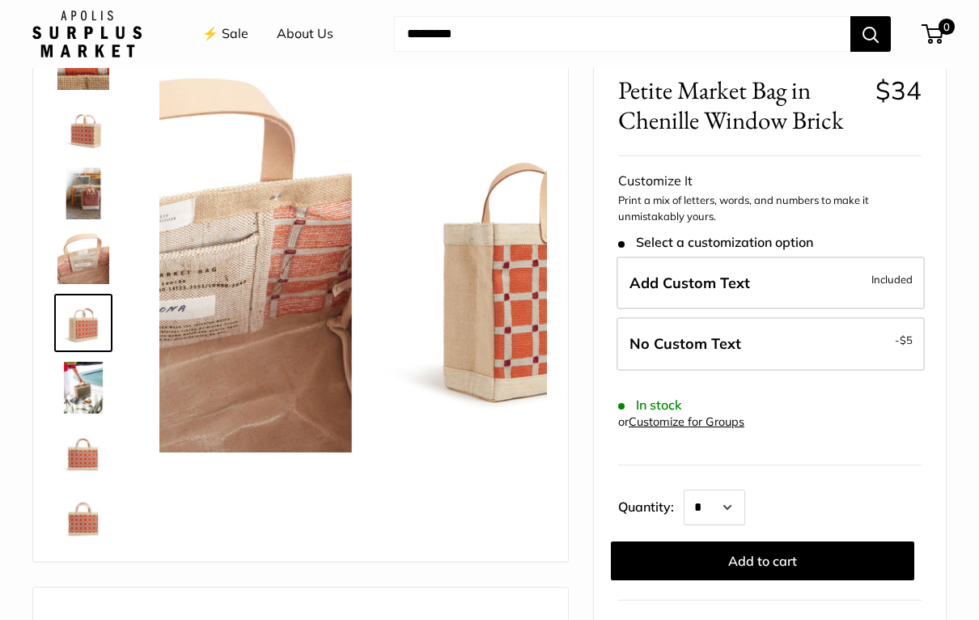
scroll to position [104, 0]
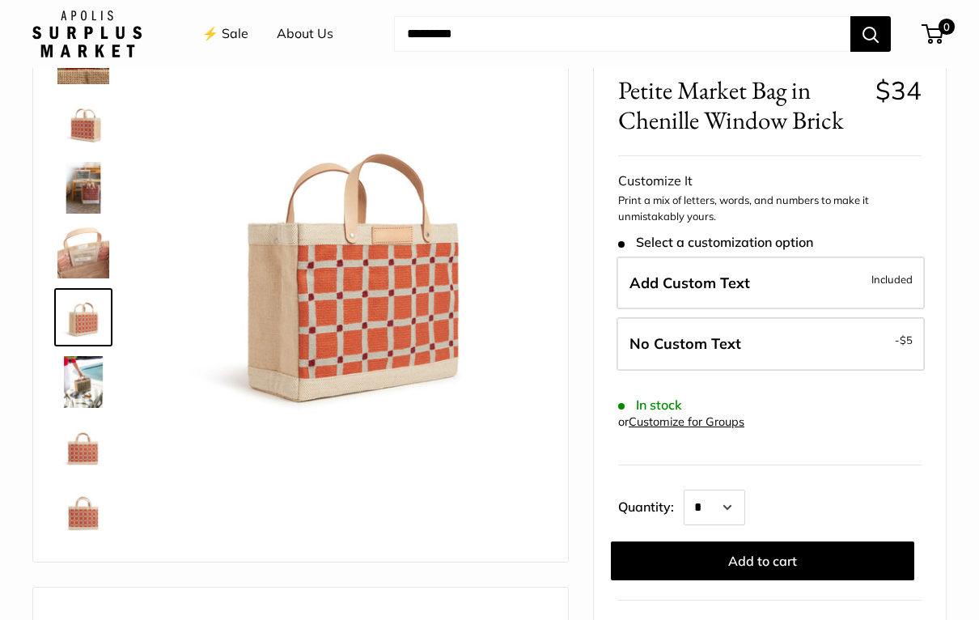
click at [90, 444] on img at bounding box center [83, 447] width 52 height 52
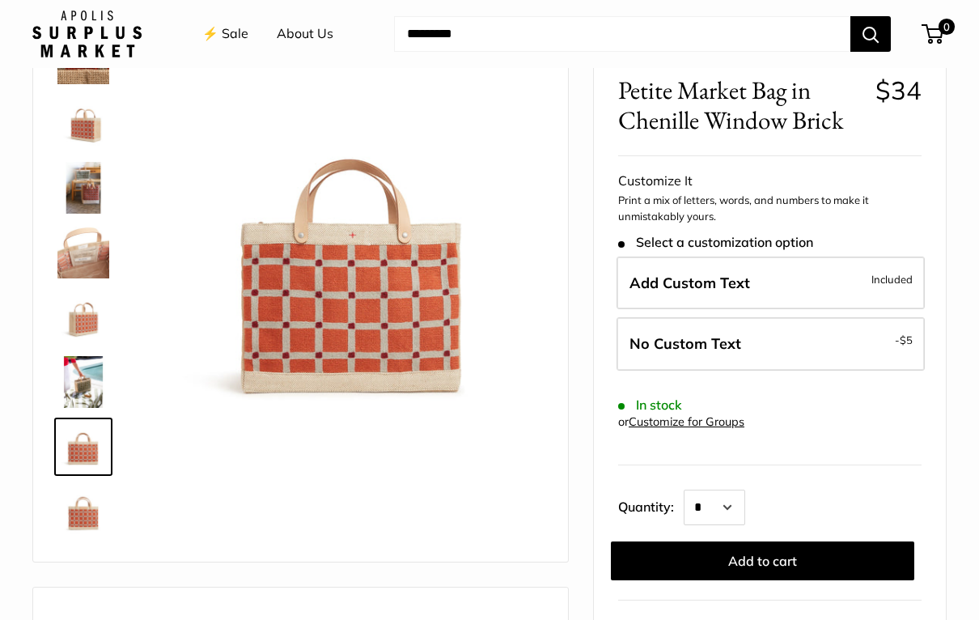
click at [83, 380] on img at bounding box center [83, 382] width 52 height 52
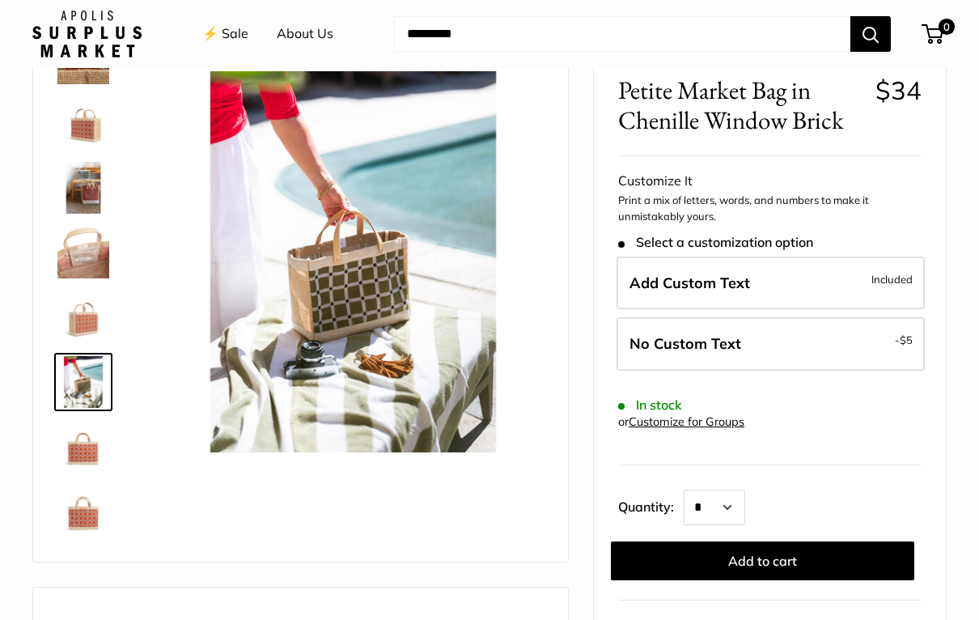
scroll to position [0, 0]
